Goal: Check status: Check status

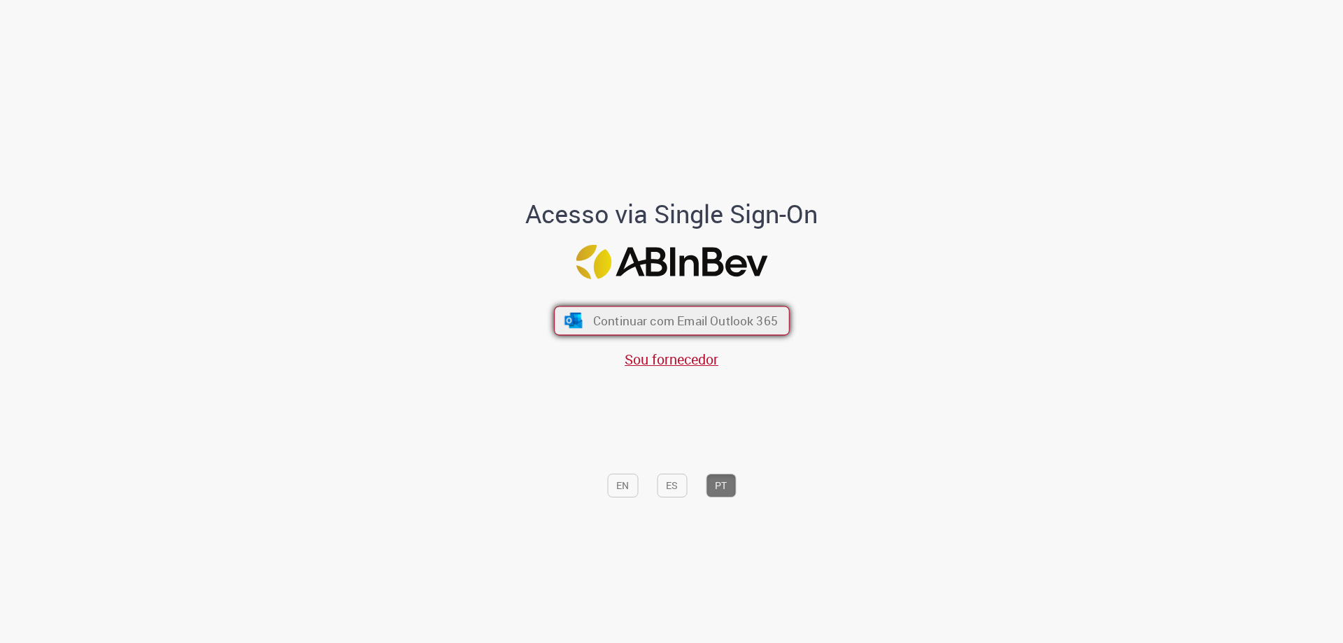
click at [743, 329] on button "Continuar com Email Outlook 365" at bounding box center [672, 320] width 236 height 29
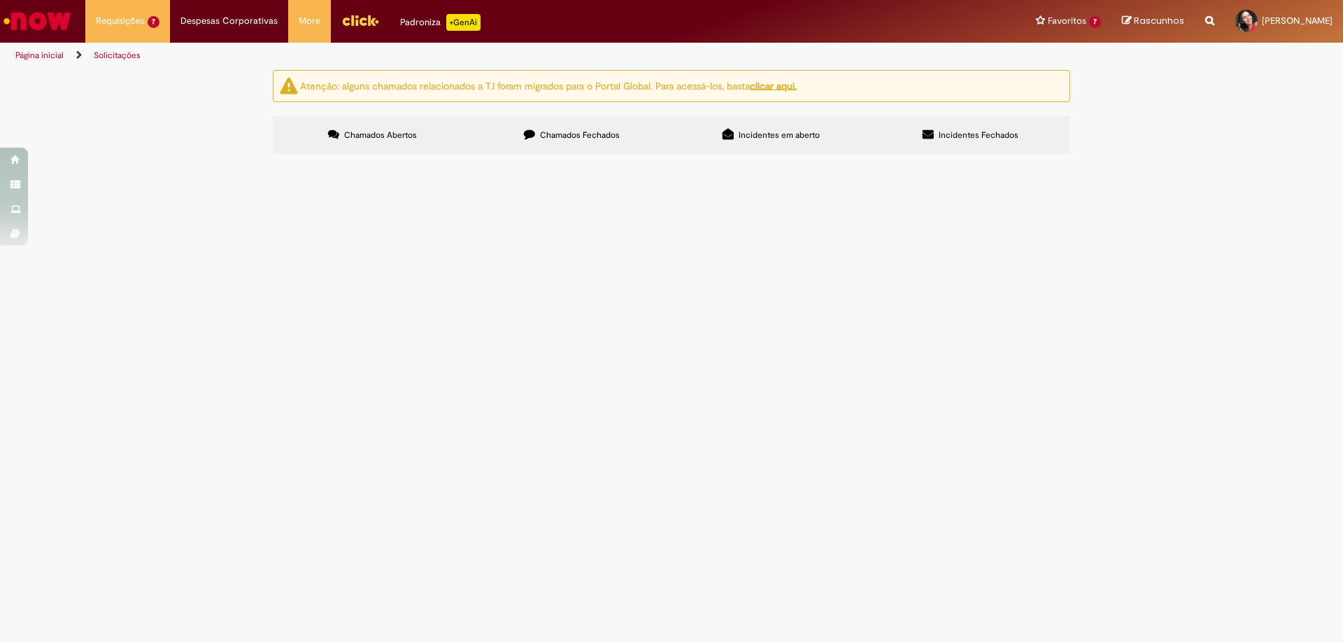
click at [567, 147] on label "Chamados Fechados" at bounding box center [571, 135] width 199 height 38
click at [425, 141] on label "Chamados Abertos" at bounding box center [372, 135] width 199 height 38
click at [535, 116] on label "Chamados Fechados" at bounding box center [571, 135] width 199 height 38
click at [0, 0] on link "2" at bounding box center [0, 0] width 0 height 0
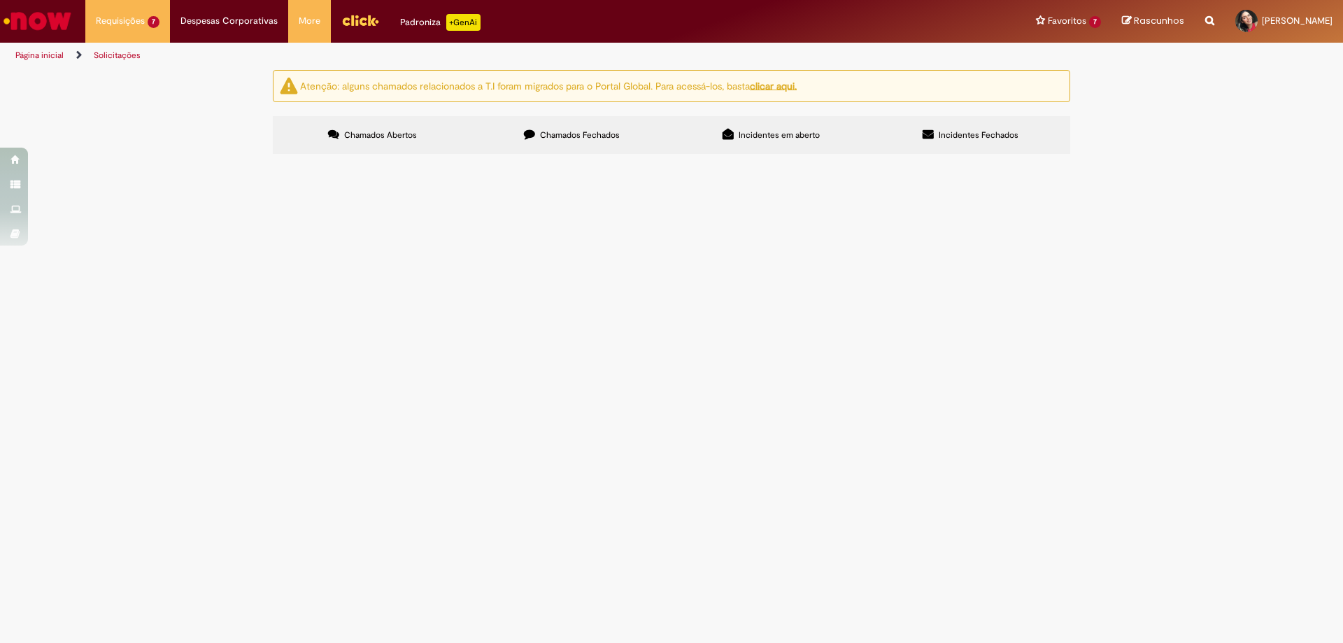
scroll to position [0, 0]
click at [0, 0] on span "GASOLINA" at bounding box center [0, 0] width 0 height 0
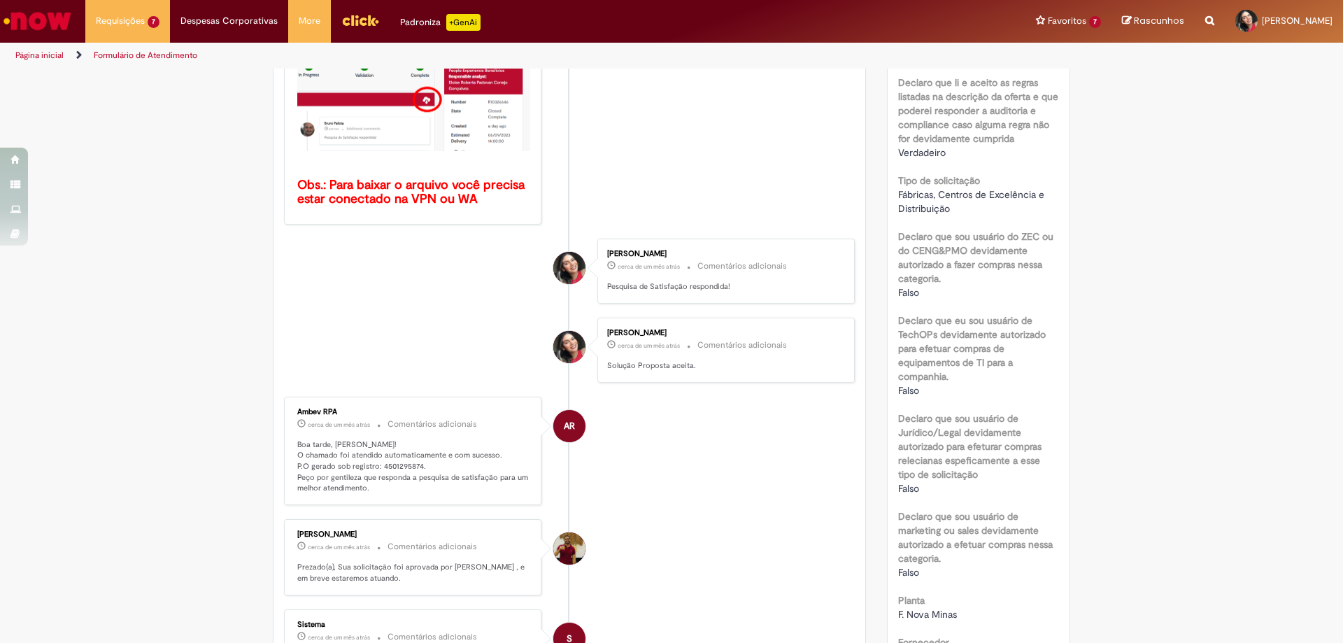
scroll to position [490, 0]
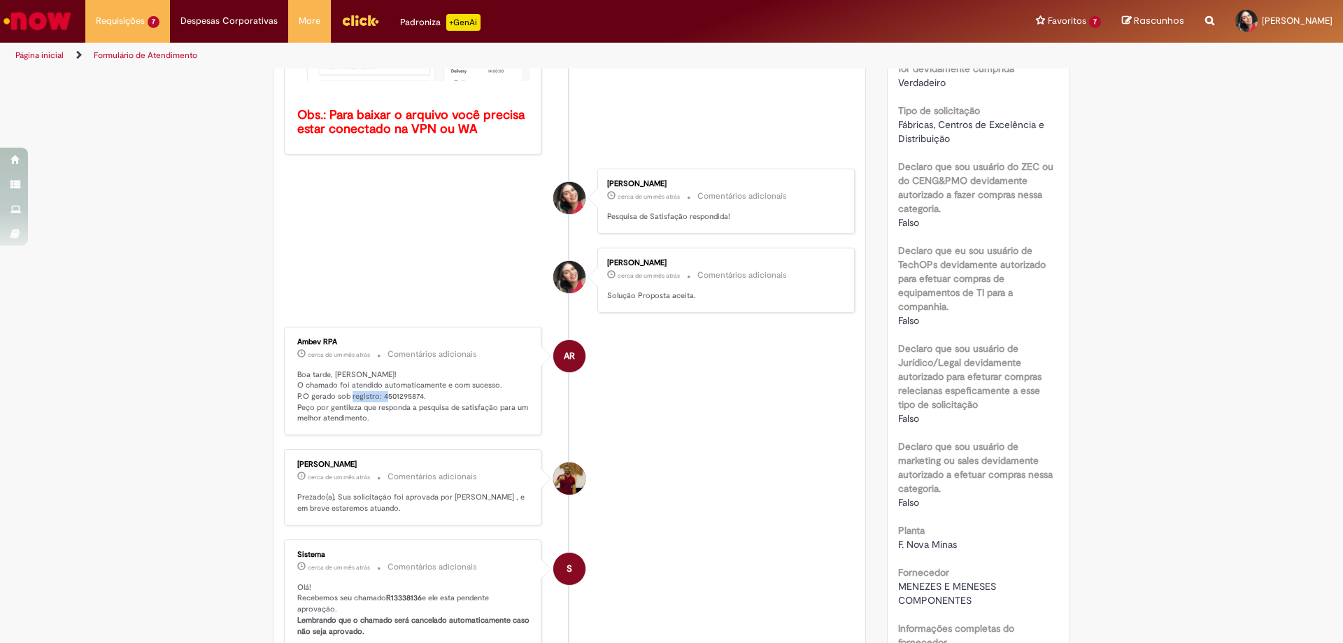
drag, startPoint x: 375, startPoint y: 395, endPoint x: 434, endPoint y: 399, distance: 59.6
click at [434, 399] on p "Boa tarde, Ana! O chamado foi atendido automaticamente e com sucesso. P.O gerad…" at bounding box center [413, 396] width 233 height 55
copy p "4501295874."
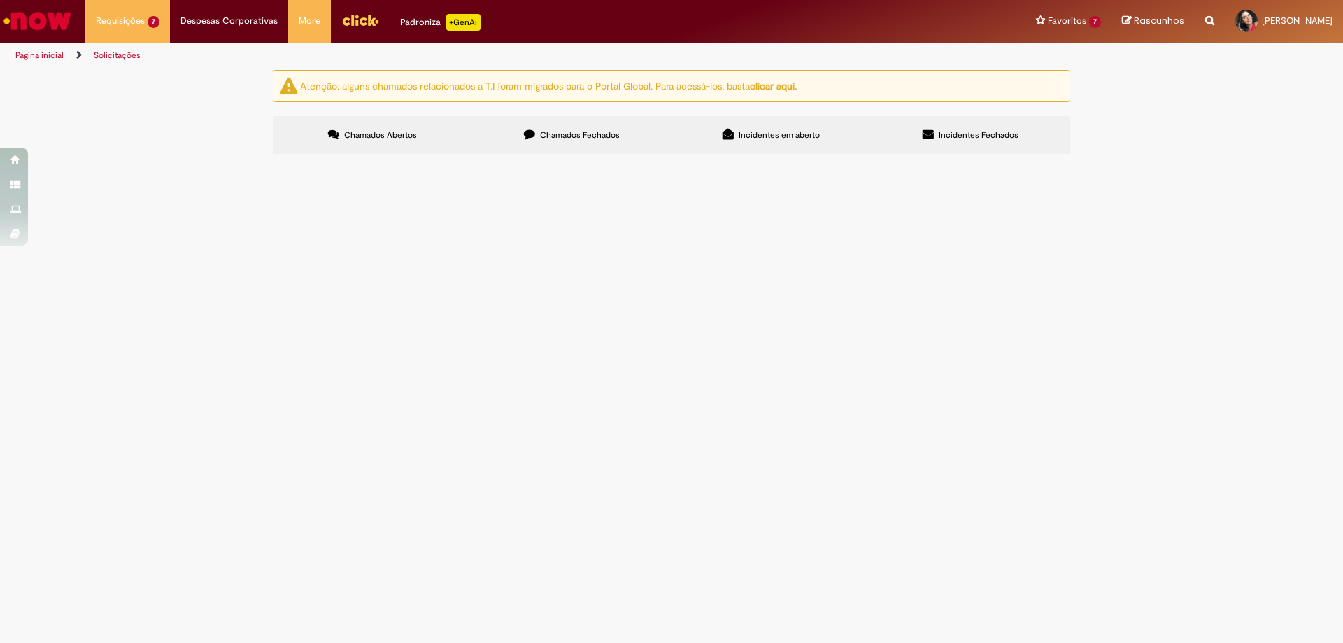
click at [580, 129] on span "Chamados Fechados" at bounding box center [580, 134] width 80 height 11
click at [0, 0] on input "Pesquisar" at bounding box center [0, 0] width 0 height 0
paste input "********"
type input "********"
click at [0, 0] on button "Pesquisar" at bounding box center [0, 0] width 0 height 0
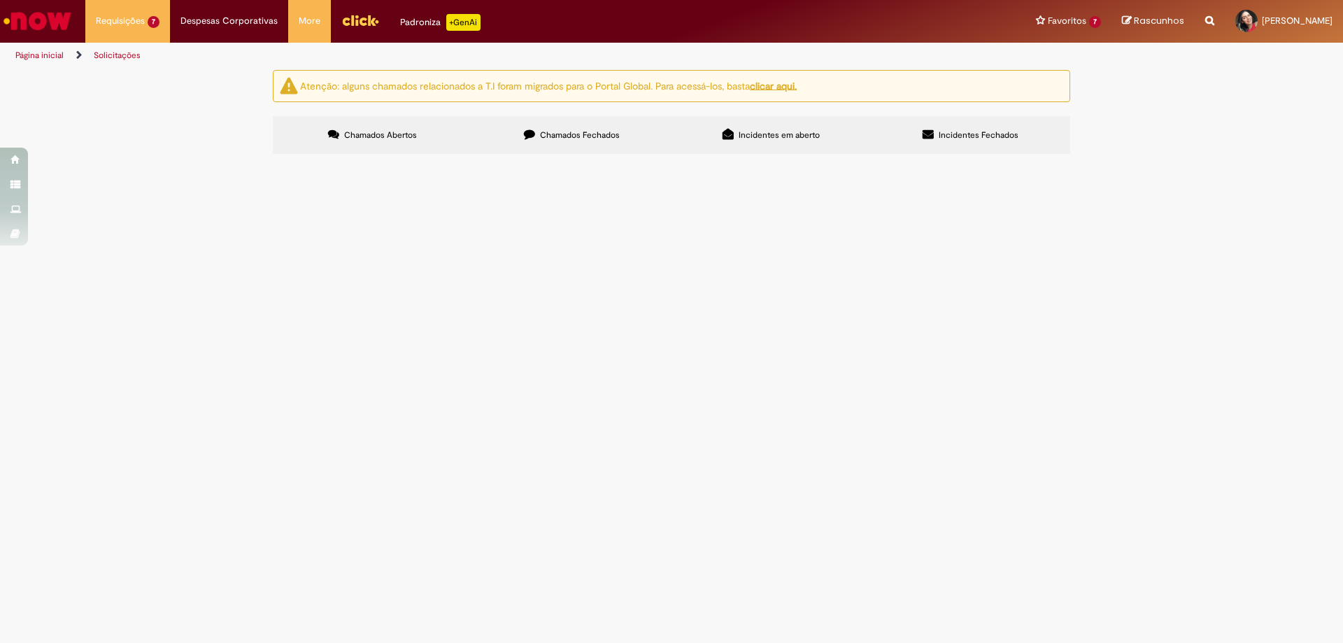
click at [0, 0] on input "Pesquisar" at bounding box center [0, 0] width 0 height 0
paste input "********"
type input "********"
click at [0, 0] on button "Pesquisar" at bounding box center [0, 0] width 0 height 0
paste input "*********"
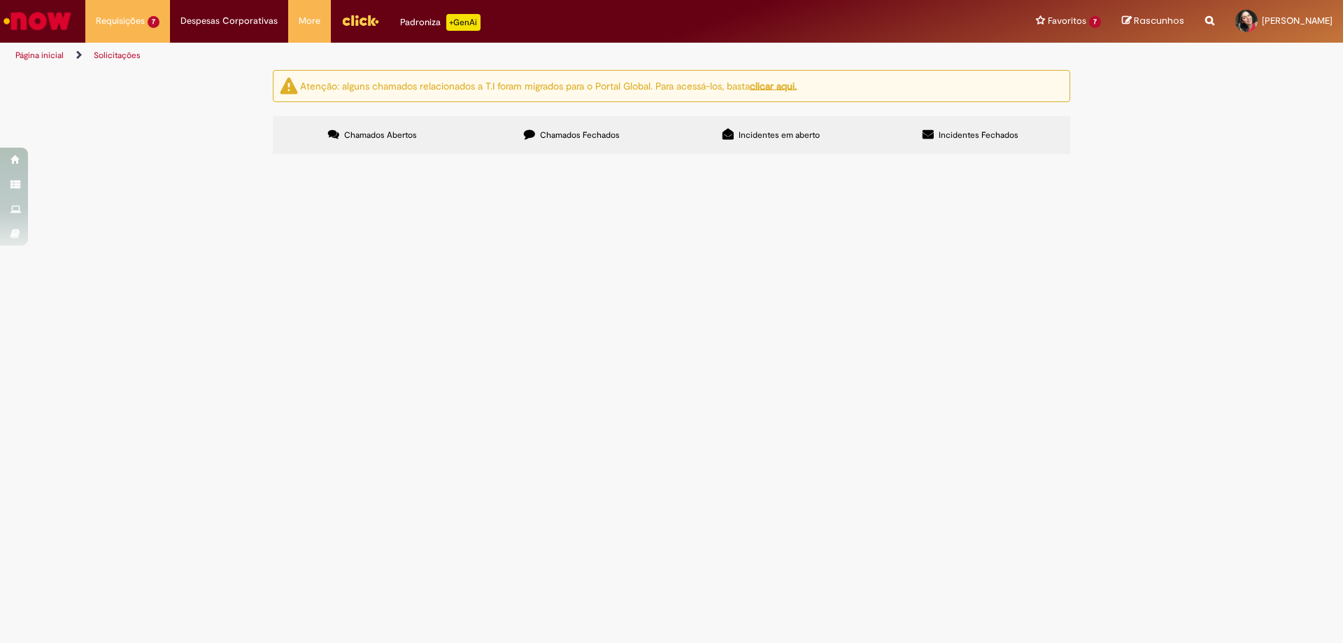
click at [0, 0] on input "*********" at bounding box center [0, 0] width 0 height 0
type input "********"
drag, startPoint x: 902, startPoint y: 192, endPoint x: 682, endPoint y: 219, distance: 221.4
click at [0, 0] on div "Exportar como PDF Exportar como Excel Exportar como CSV Itens solicitados *****…" at bounding box center [0, 0] width 0 height 0
click at [0, 0] on input "********" at bounding box center [0, 0] width 0 height 0
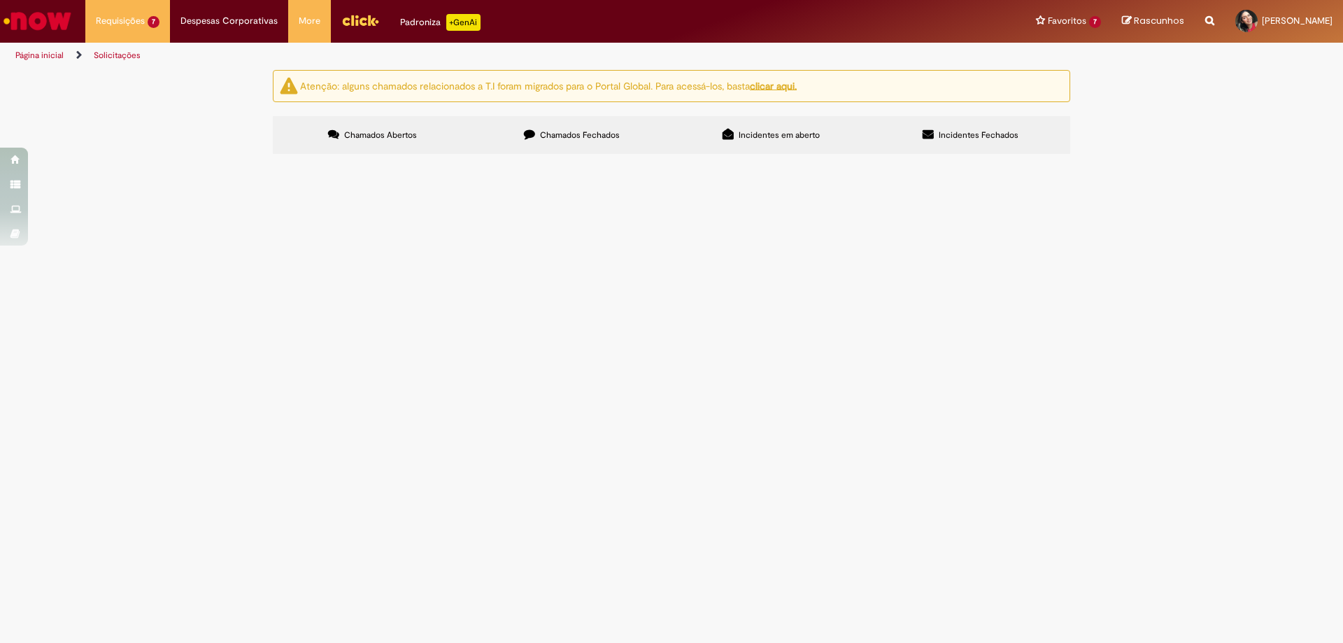
drag, startPoint x: 898, startPoint y: 185, endPoint x: 513, endPoint y: 229, distance: 387.2
click at [0, 0] on div "Exportar como PDF Exportar como Excel Exportar como CSV Itens solicitados *****…" at bounding box center [0, 0] width 0 height 0
click at [569, 141] on label "Chamados Fechados" at bounding box center [571, 135] width 199 height 38
click at [364, 132] on span "Chamados Abertos" at bounding box center [380, 134] width 73 height 11
click at [579, 143] on label "Chamados Fechados" at bounding box center [571, 135] width 199 height 38
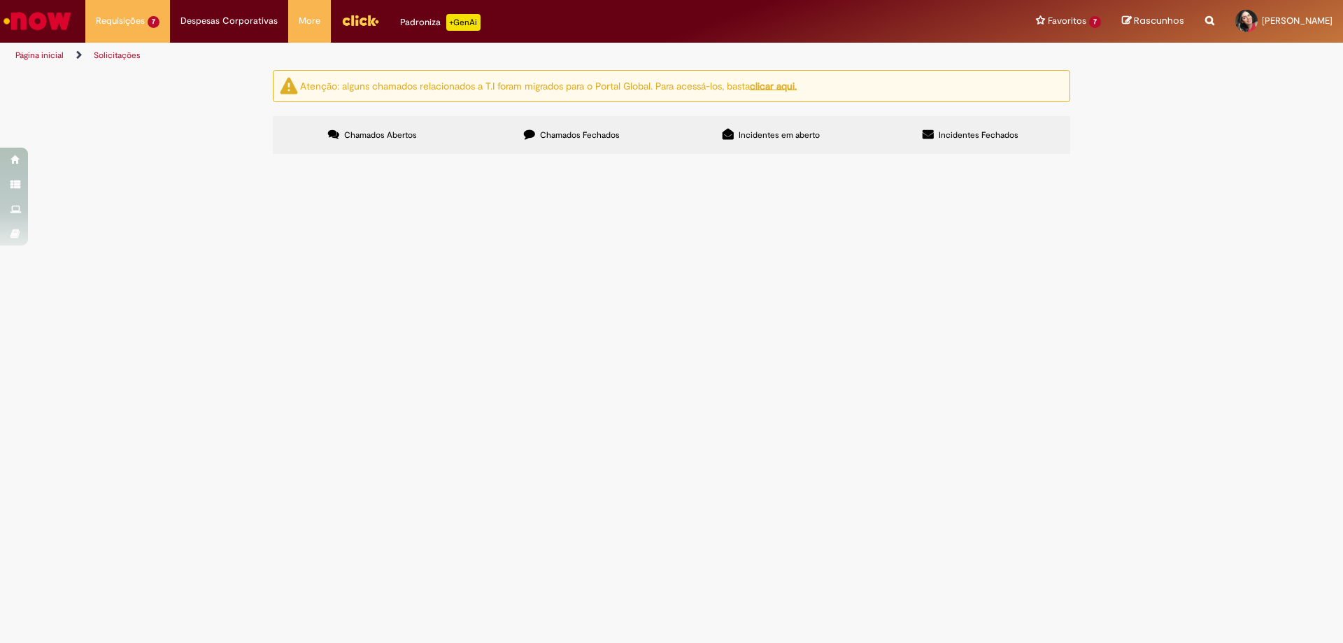
click at [0, 0] on button at bounding box center [0, 0] width 0 height 0
click at [0, 0] on div "Não há registros em Item solicitado usando este filtro" at bounding box center [0, 0] width 0 height 0
click at [0, 0] on button at bounding box center [0, 0] width 0 height 0
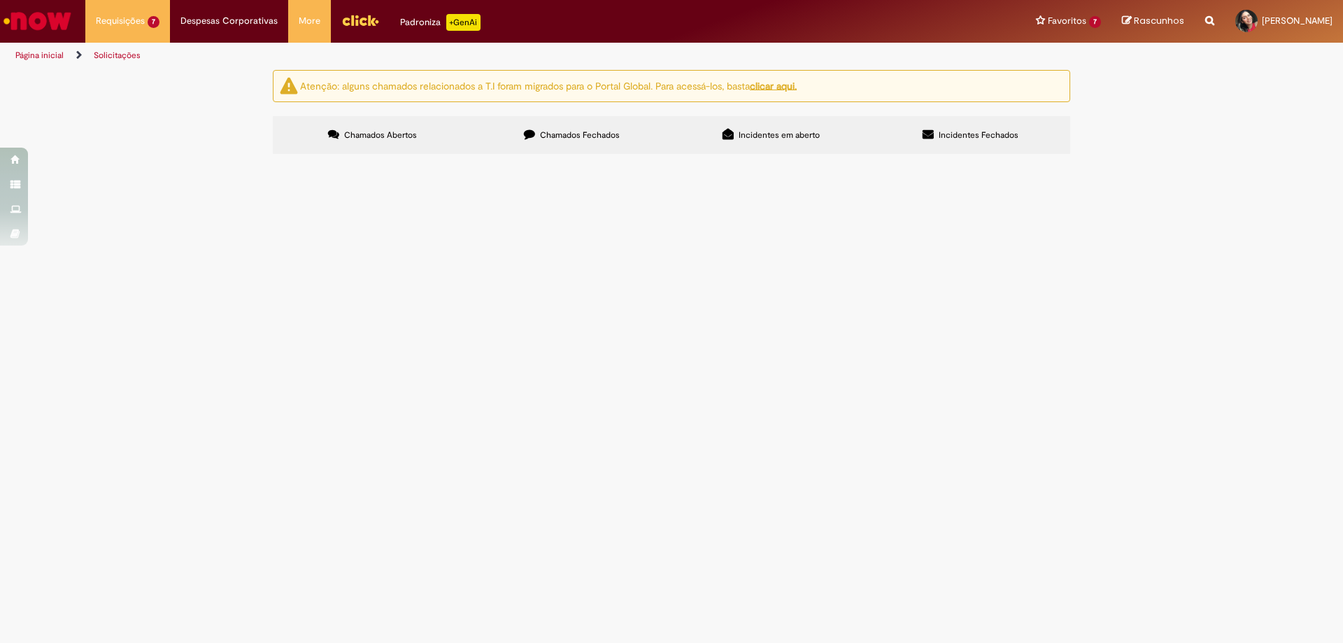
click at [395, 138] on span "Chamados Abertos" at bounding box center [380, 134] width 73 height 11
click at [550, 143] on label "Chamados Fechados" at bounding box center [571, 135] width 199 height 38
click at [0, 0] on link "2" at bounding box center [0, 0] width 0 height 0
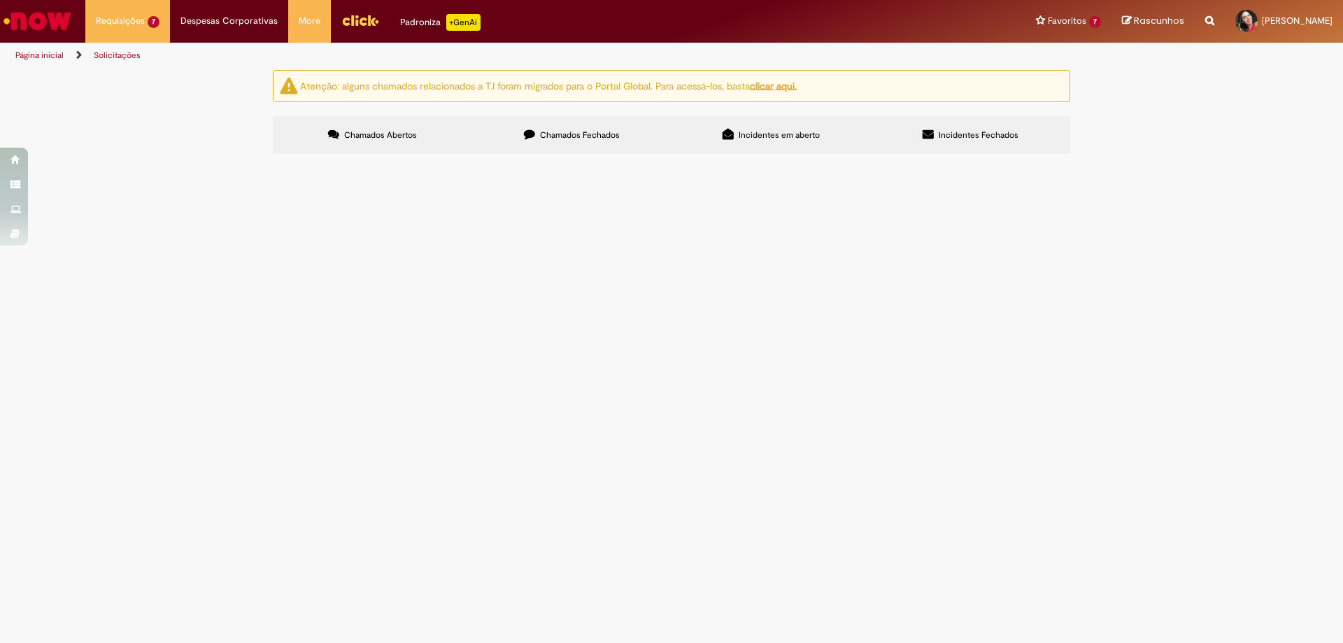
click at [0, 0] on link "3" at bounding box center [0, 0] width 0 height 0
click at [602, 136] on span "Chamados Fechados" at bounding box center [580, 134] width 80 height 11
click at [0, 0] on link "2" at bounding box center [0, 0] width 0 height 0
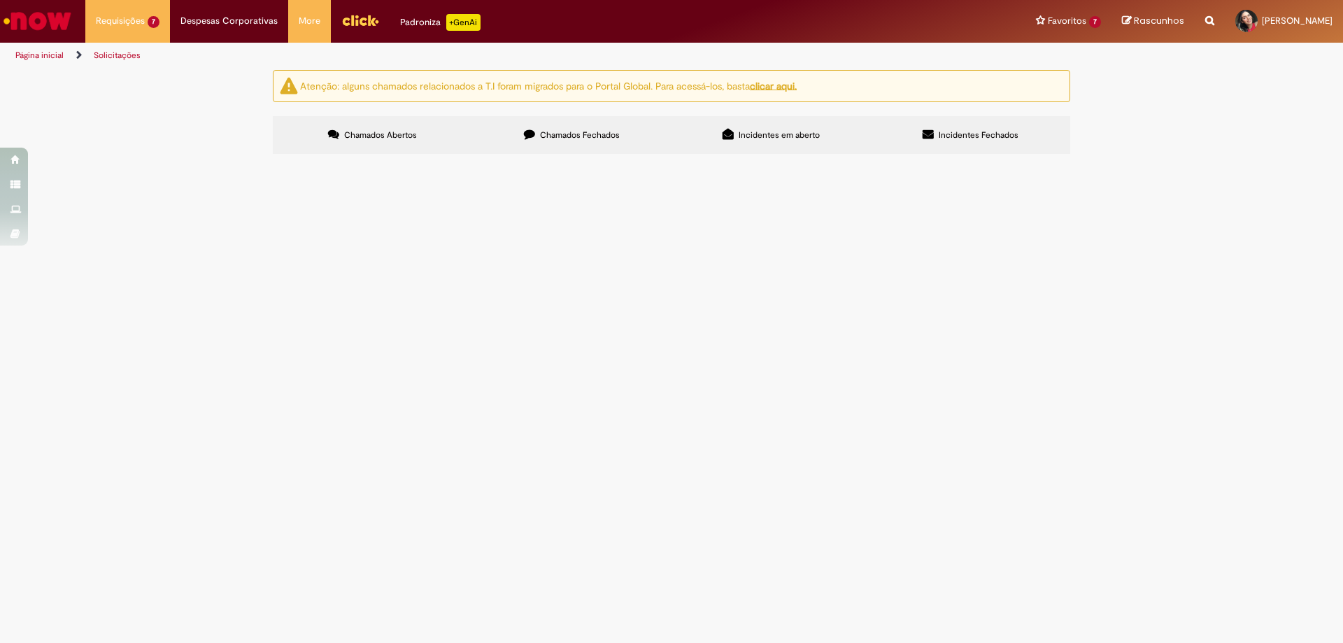
scroll to position [410, 0]
click at [0, 0] on link "3" at bounding box center [0, 0] width 0 height 0
click at [0, 0] on input "Pesquisar" at bounding box center [0, 0] width 0 height 0
paste input "*********"
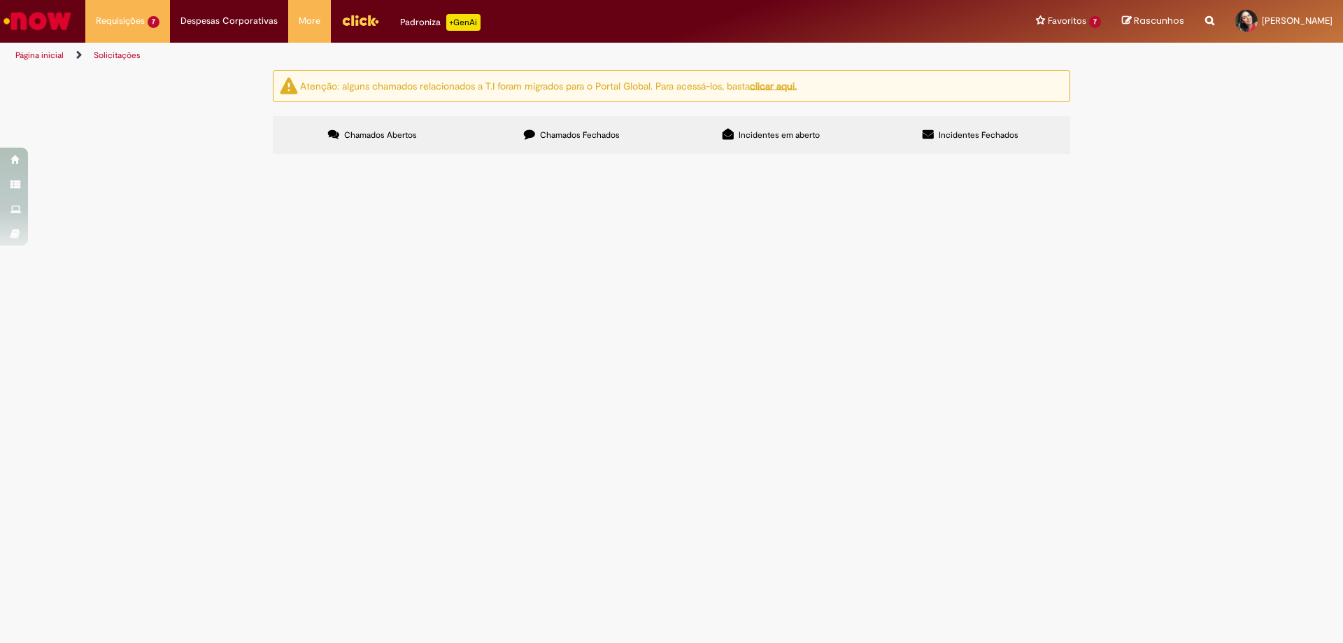
type input "*"
type input "********"
drag, startPoint x: 915, startPoint y: 190, endPoint x: 479, endPoint y: 211, distance: 436.3
click at [0, 0] on div "Itens solicitados Exportar como PDF Exportar como Excel Exportar como CSV Itens…" at bounding box center [0, 0] width 0 height 0
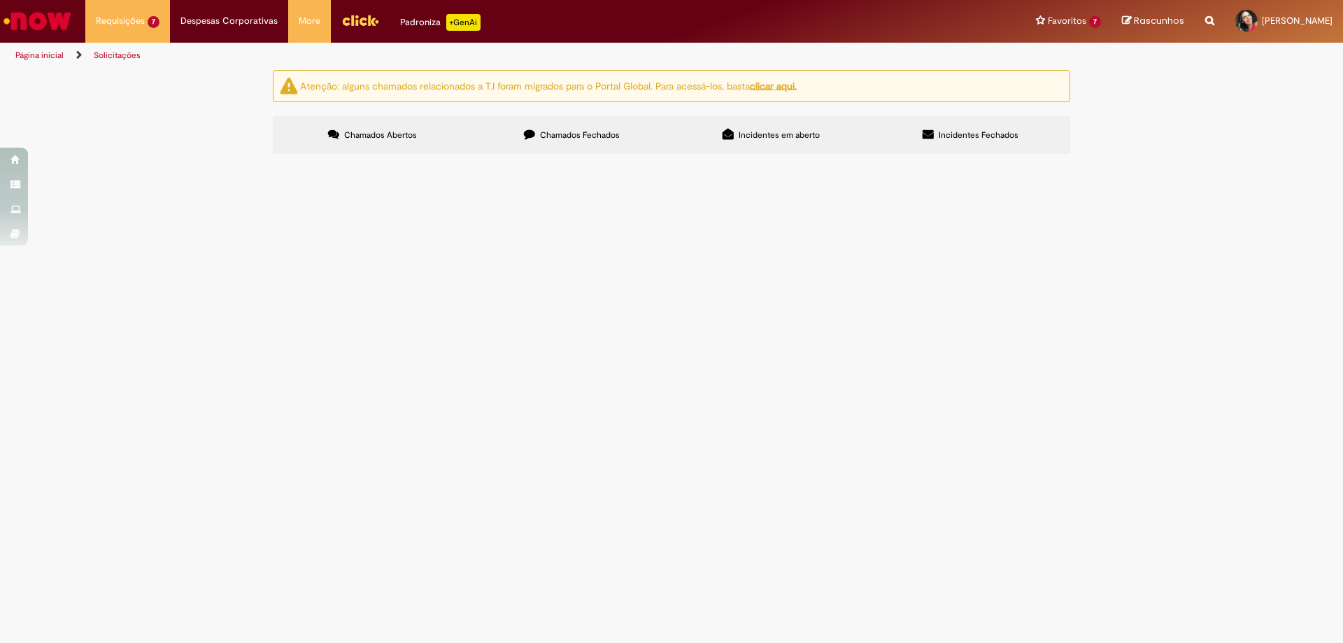
click at [0, 0] on link "1" at bounding box center [0, 0] width 0 height 0
click at [0, 0] on link "2" at bounding box center [0, 0] width 0 height 0
click at [0, 0] on link "4" at bounding box center [0, 0] width 0 height 0
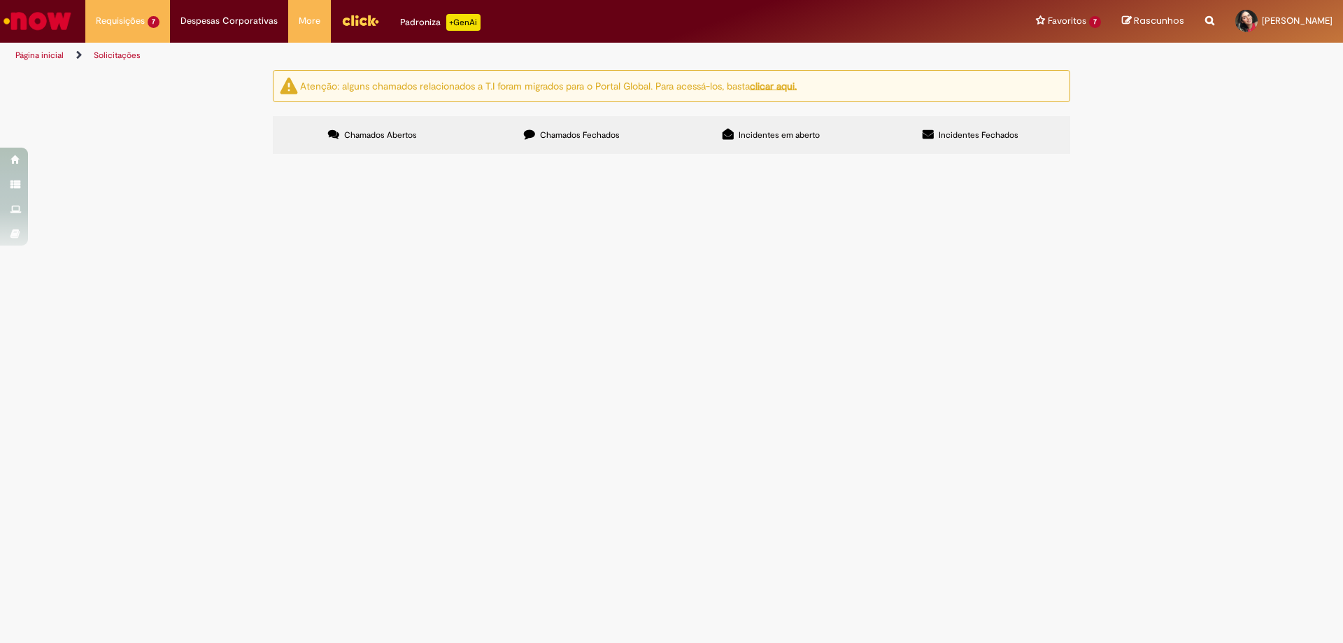
scroll to position [386, 0]
click at [0, 0] on link "3" at bounding box center [0, 0] width 0 height 0
click at [401, 149] on label "Chamados Abertos" at bounding box center [372, 135] width 199 height 38
click at [0, 0] on span "Compras rápidas (Speed Buy)" at bounding box center [0, 0] width 0 height 0
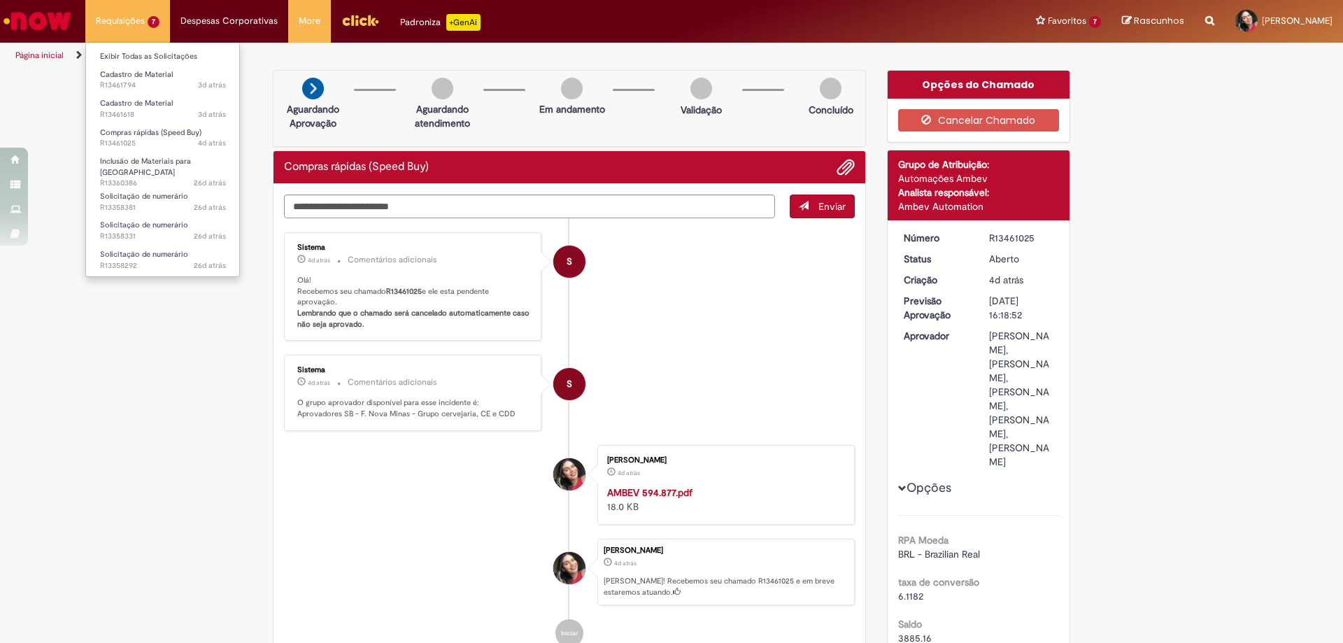
click at [162, 48] on li "Exibir Todas as Solicitações" at bounding box center [163, 55] width 154 height 18
click at [164, 50] on link "Exibir Todas as Solicitações" at bounding box center [163, 56] width 154 height 15
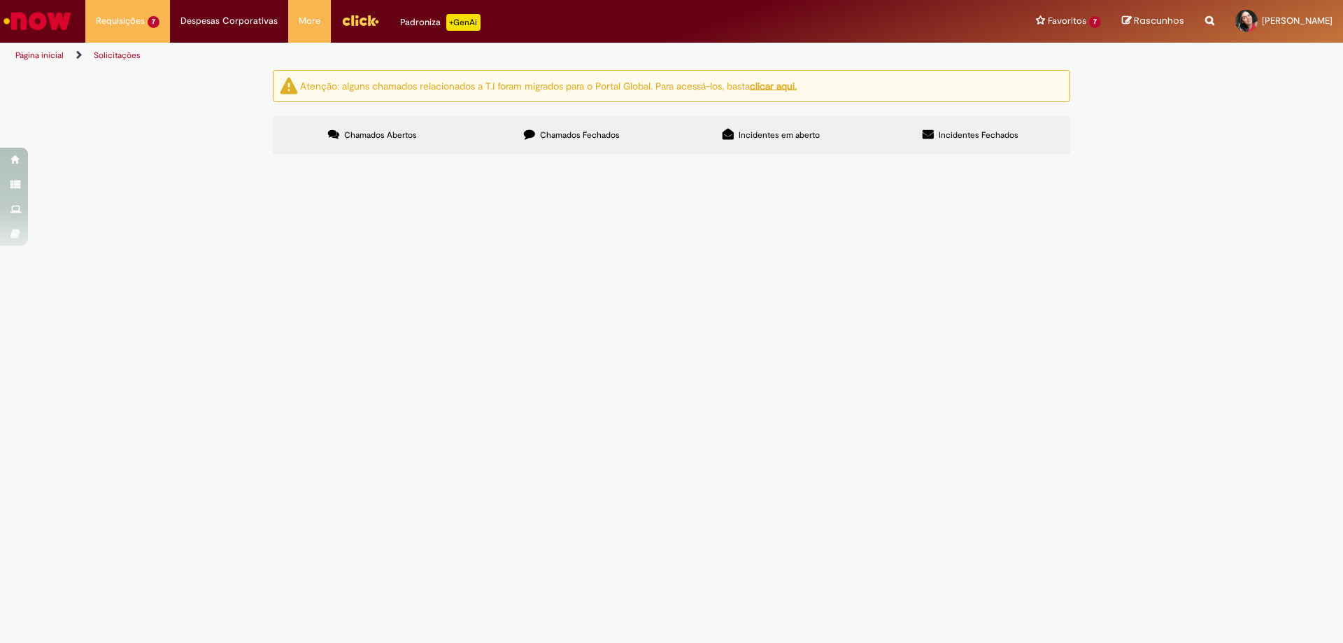
click at [0, 0] on span "LOCACAO DE AREADOR AQUA-TURBO DE 30CV MÊS 10" at bounding box center [0, 0] width 0 height 0
click at [0, 0] on span "LOCACAO DE AREADOR AQUA-TURBO DE 30CV MÊS 09" at bounding box center [0, 0] width 0 height 0
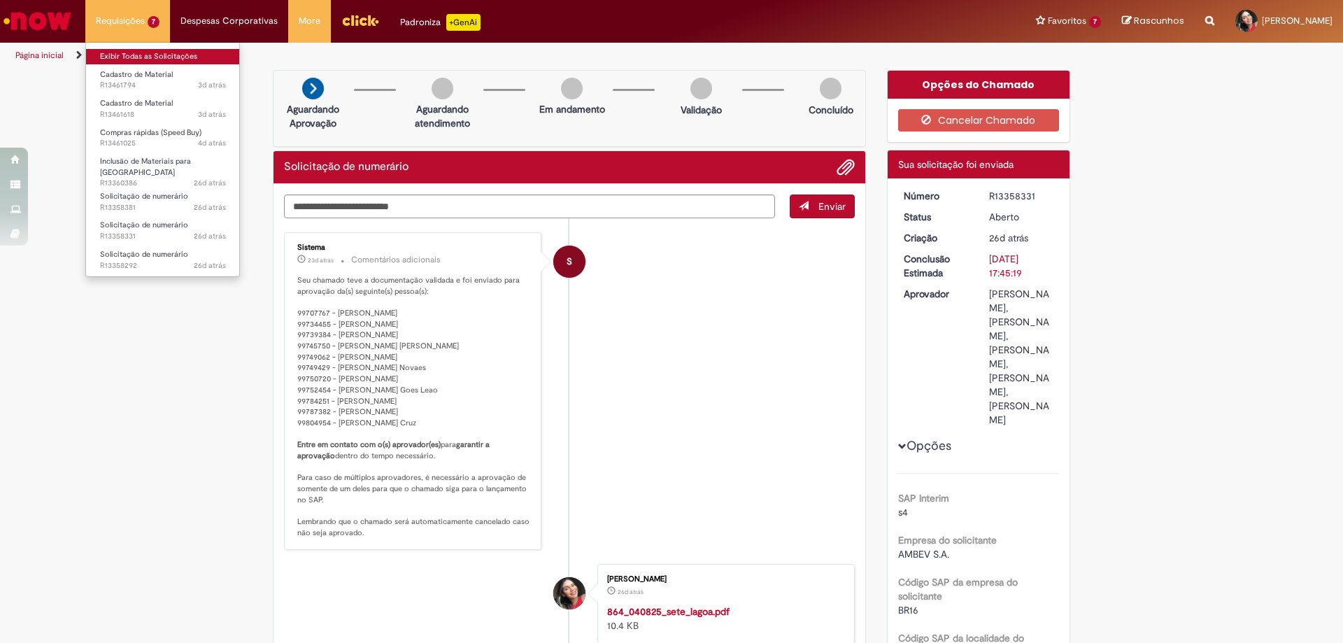
click at [171, 57] on link "Exibir Todas as Solicitações" at bounding box center [163, 56] width 154 height 15
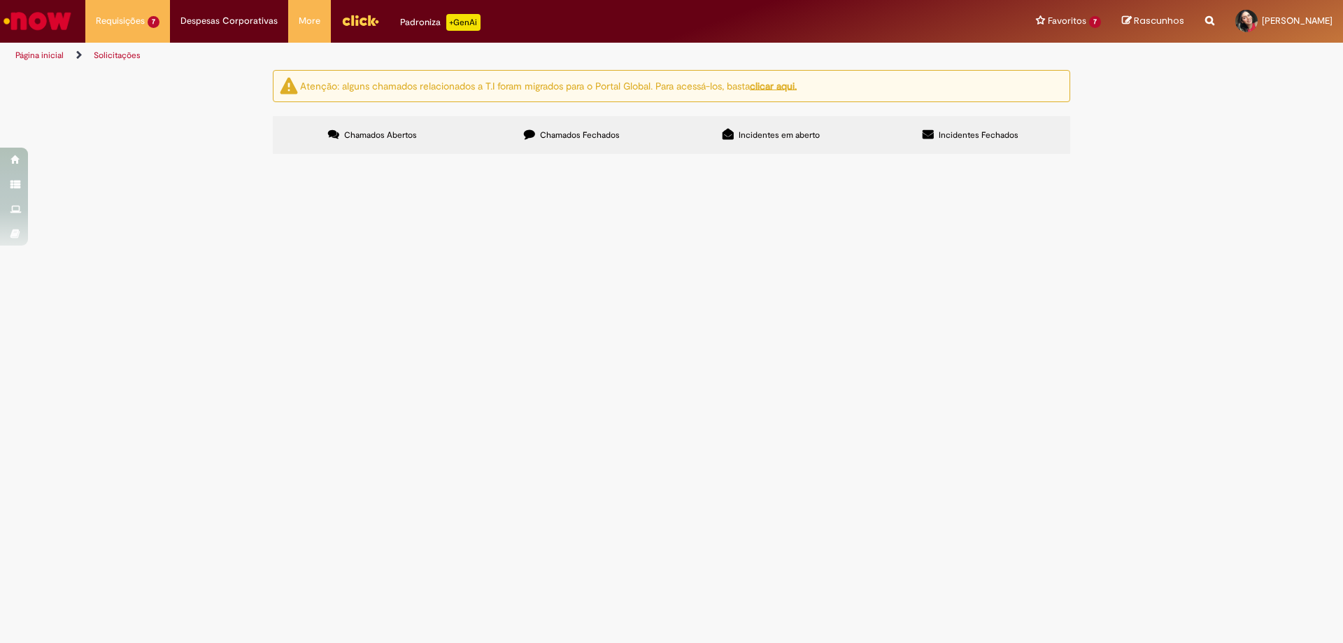
click at [0, 0] on span "INCLUSÃO DE SELO MECÂNICO PARA MANUTENÇÃO" at bounding box center [0, 0] width 0 height 0
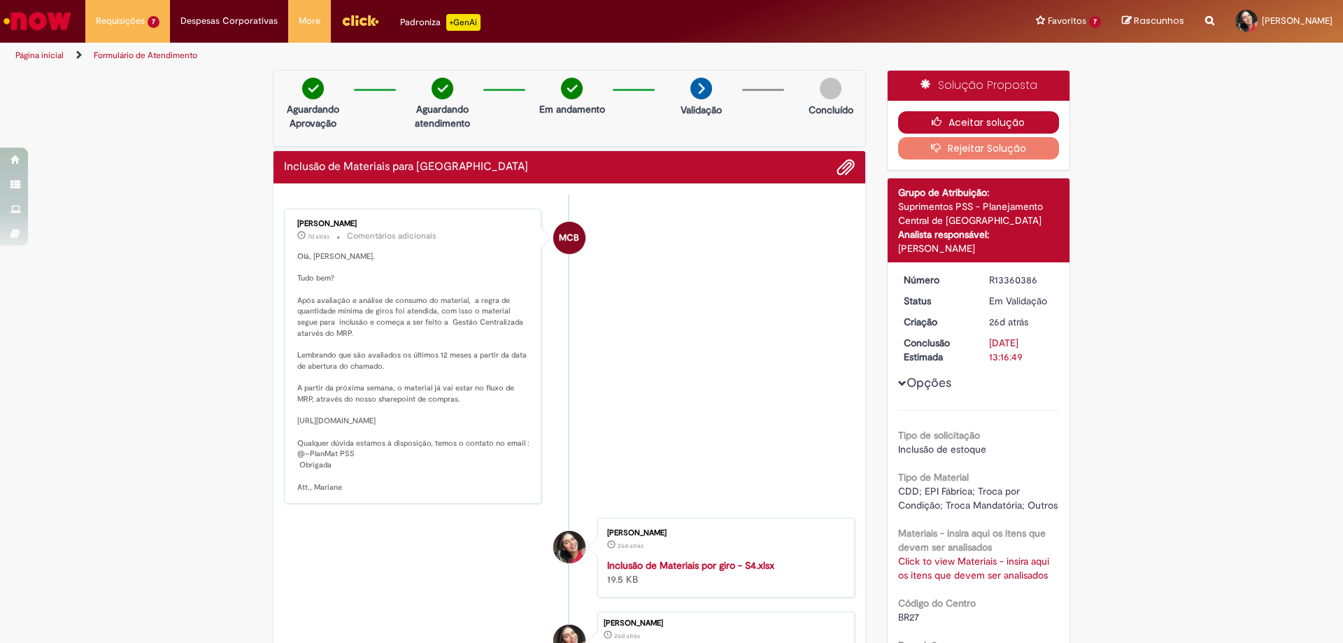
click at [991, 125] on button "Aceitar solução" at bounding box center [979, 122] width 162 height 22
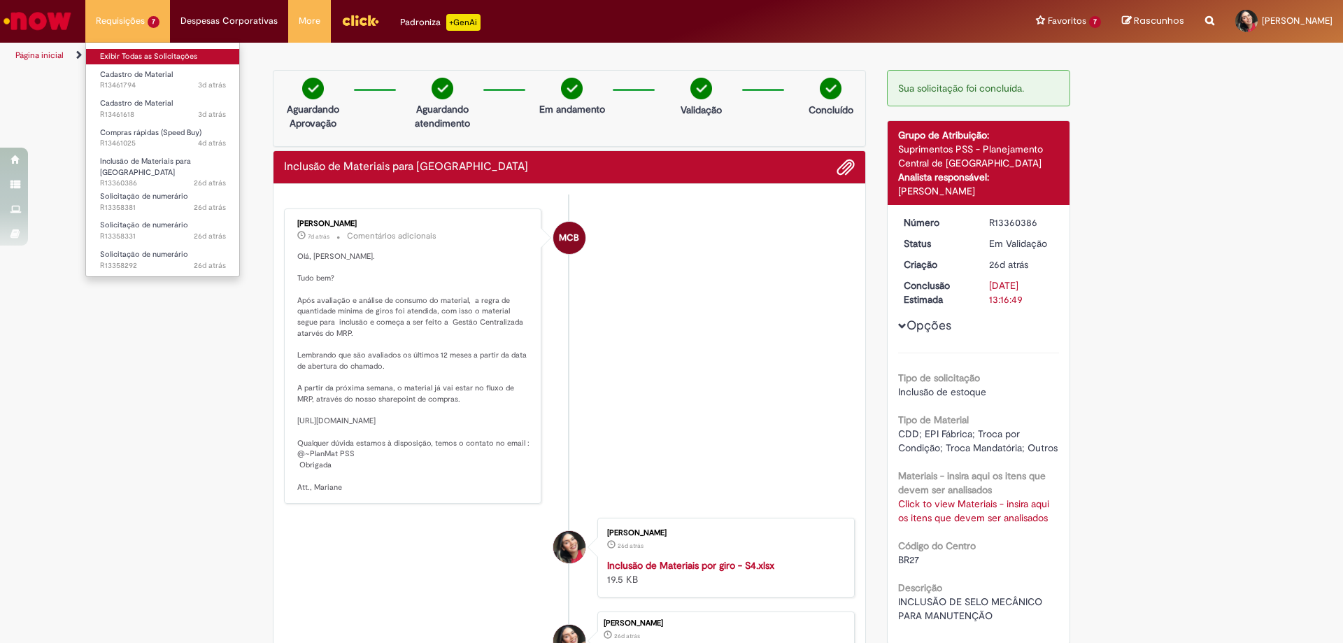
click at [155, 55] on link "Exibir Todas as Solicitações" at bounding box center [163, 56] width 154 height 15
click at [138, 49] on li "Exibir Todas as Solicitações" at bounding box center [163, 55] width 154 height 18
click at [138, 49] on link "Exibir Todas as Solicitações" at bounding box center [163, 56] width 154 height 15
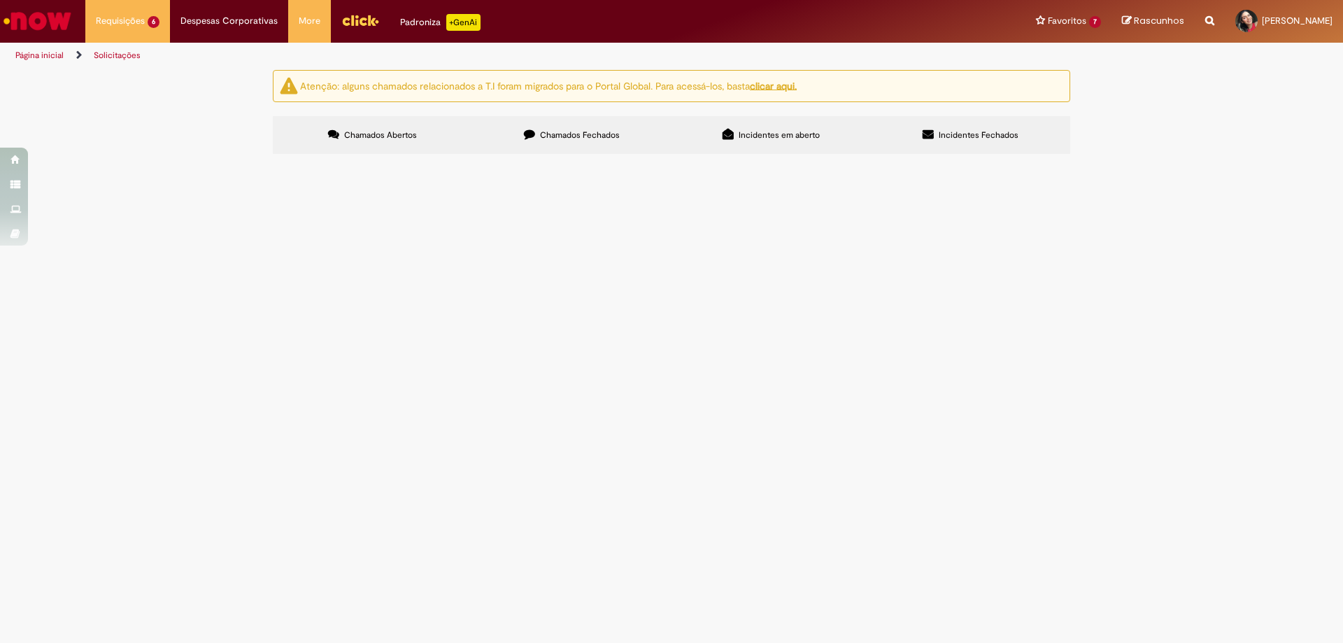
click at [0, 0] on span "Cadastro de Material" at bounding box center [0, 0] width 0 height 0
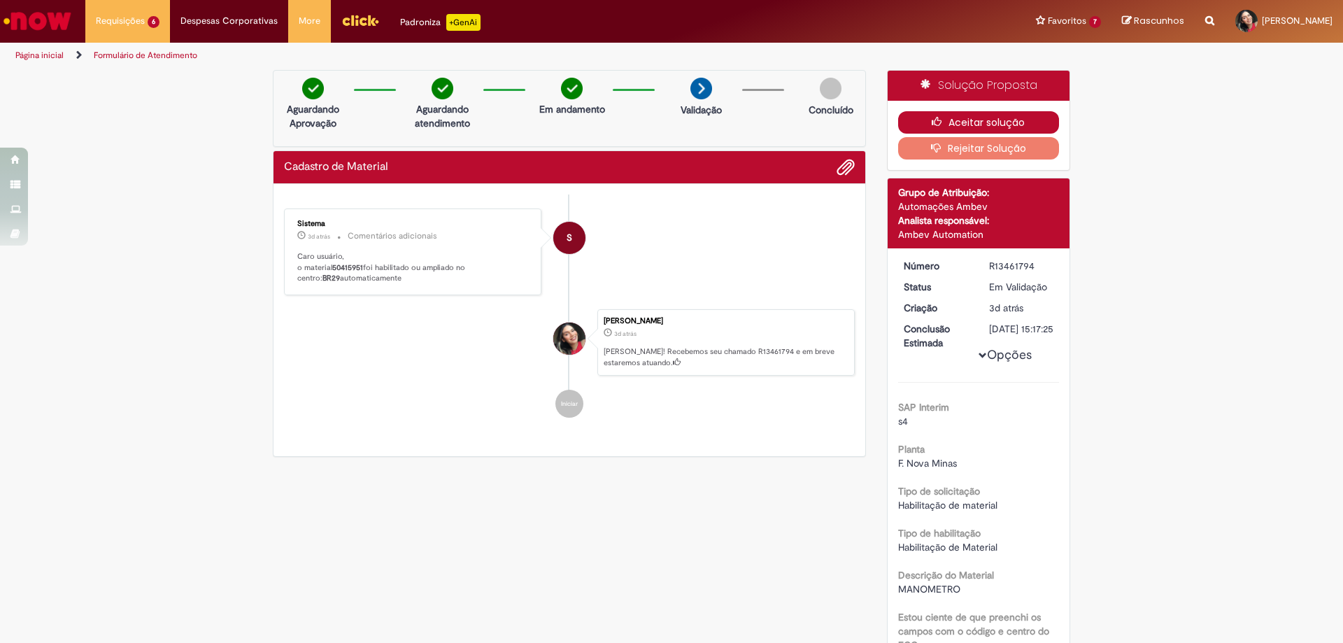
click at [945, 124] on button "Aceitar solução" at bounding box center [979, 122] width 162 height 22
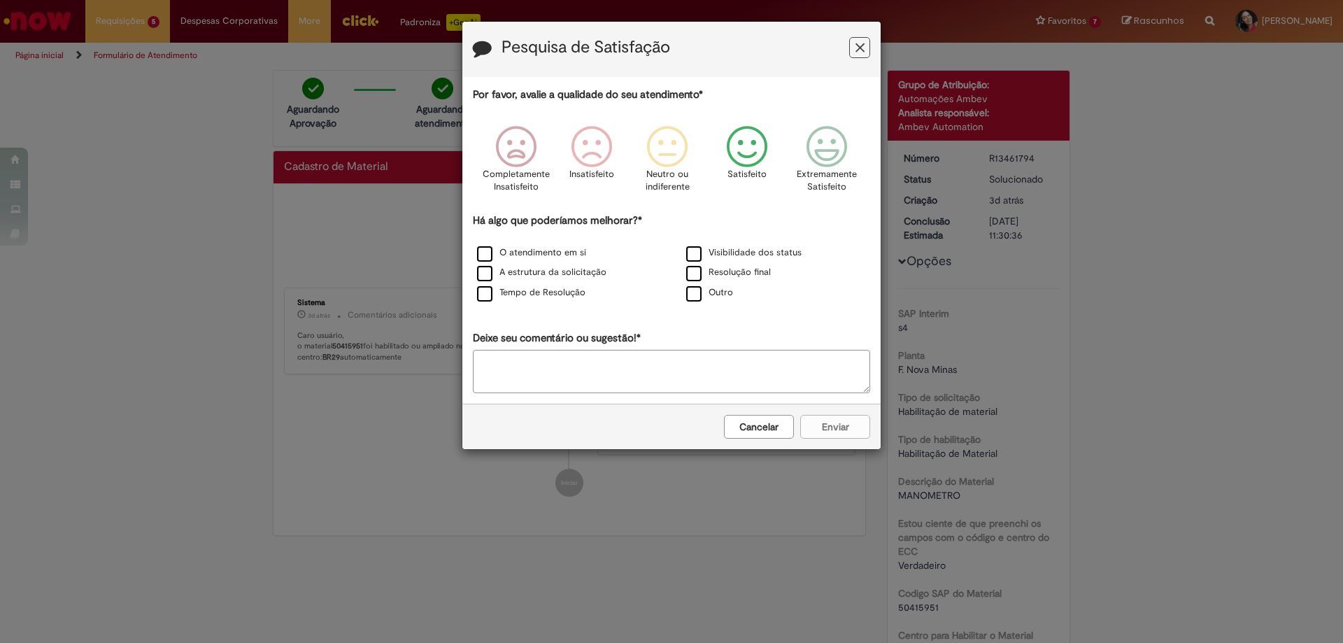
click at [737, 154] on icon "Feedback" at bounding box center [747, 147] width 52 height 42
drag, startPoint x: 738, startPoint y: 278, endPoint x: 749, endPoint y: 307, distance: 30.5
click at [739, 278] on label "Resolução final" at bounding box center [728, 272] width 85 height 13
click at [844, 433] on button "Enviar" at bounding box center [835, 427] width 70 height 24
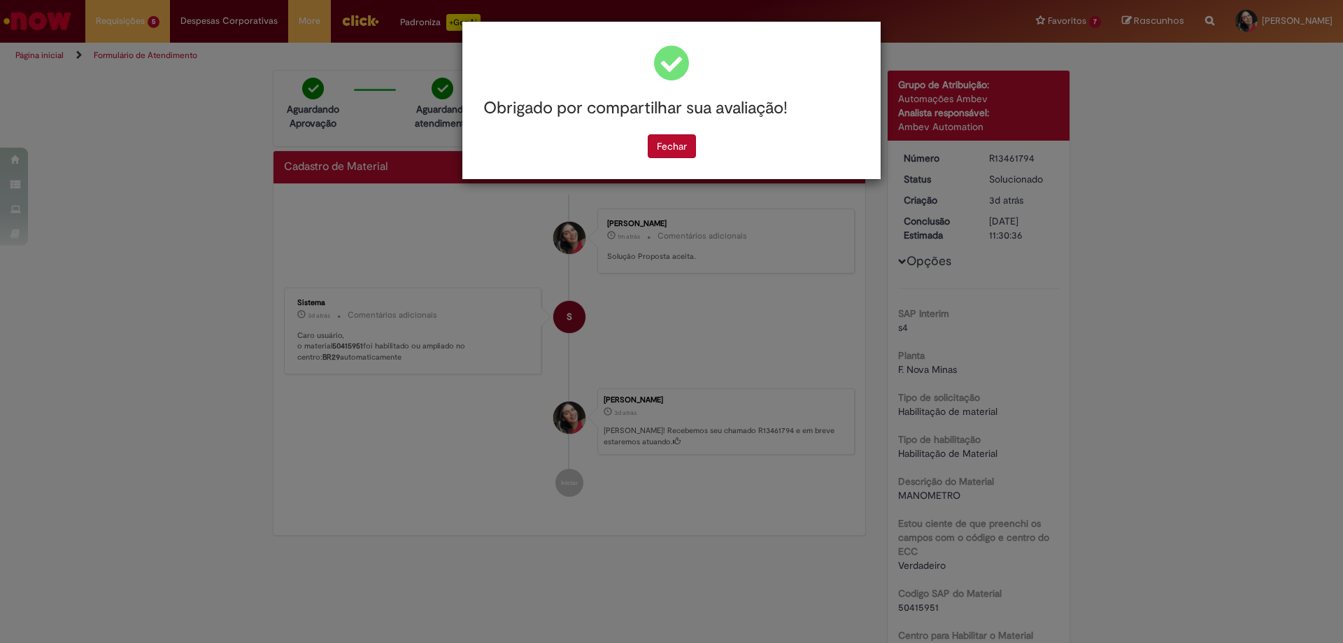
drag, startPoint x: 660, startPoint y: 141, endPoint x: 554, endPoint y: 132, distance: 106.0
click at [660, 141] on button "Fechar" at bounding box center [672, 146] width 48 height 24
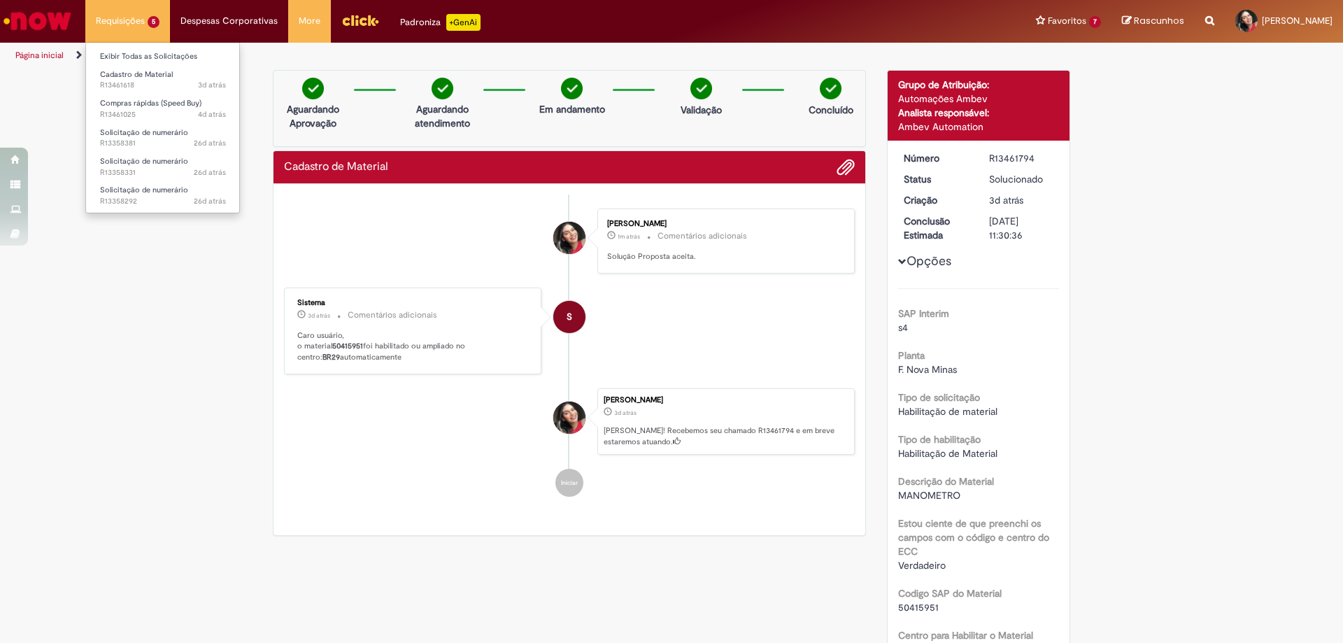
click at [162, 35] on li "Requisições 5 Exibir Todas as Solicitações Cadastro de Material 3d atrás 3 dias…" at bounding box center [127, 21] width 85 height 42
click at [171, 77] on span "Cadastro de Material" at bounding box center [136, 74] width 73 height 10
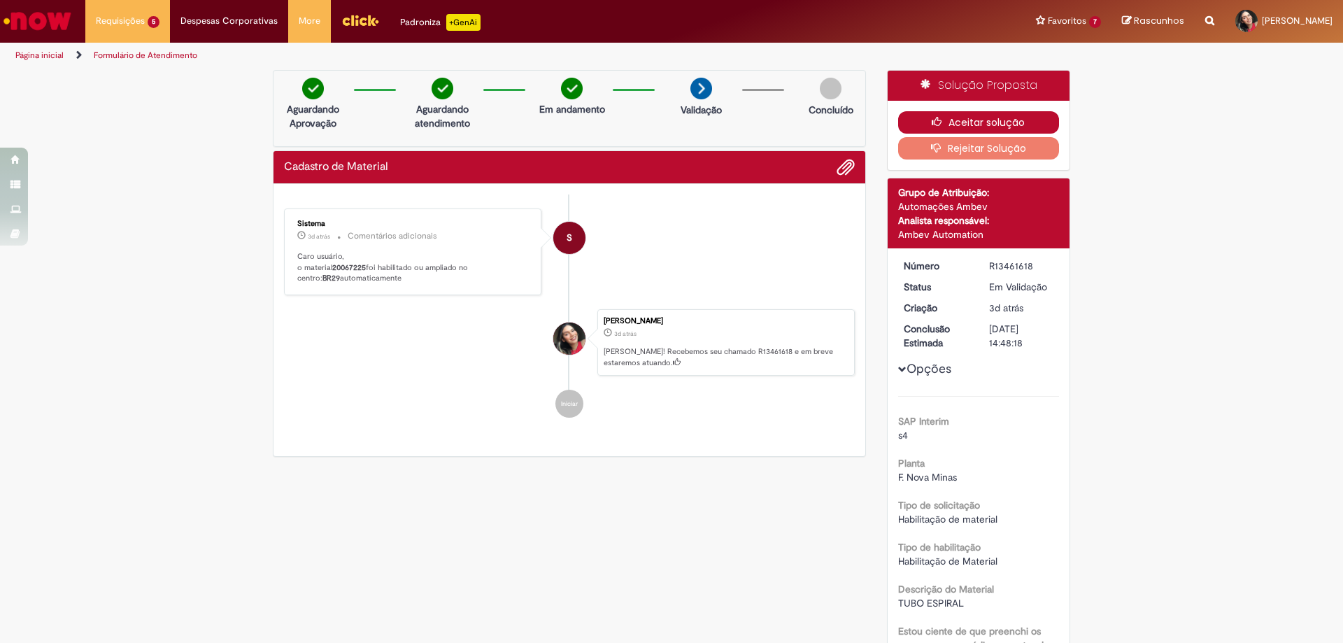
click at [972, 127] on button "Aceitar solução" at bounding box center [979, 122] width 162 height 22
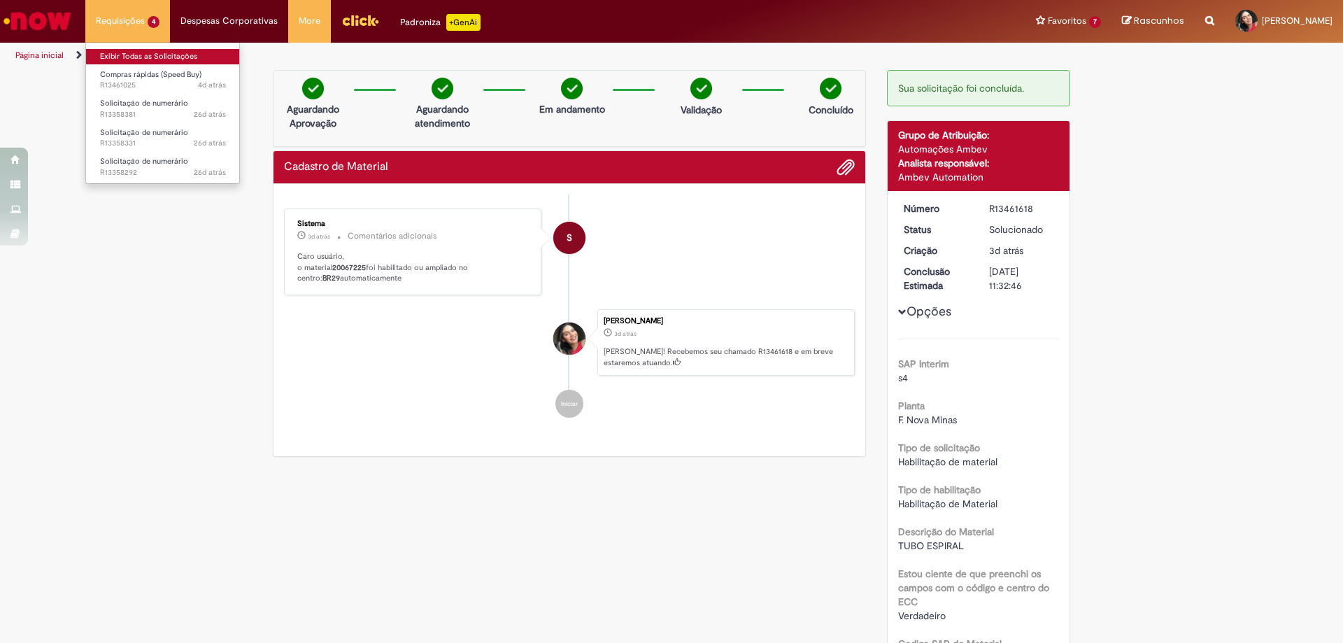
click at [145, 59] on link "Exibir Todas as Solicitações" at bounding box center [163, 56] width 154 height 15
